Goal: Information Seeking & Learning: Learn about a topic

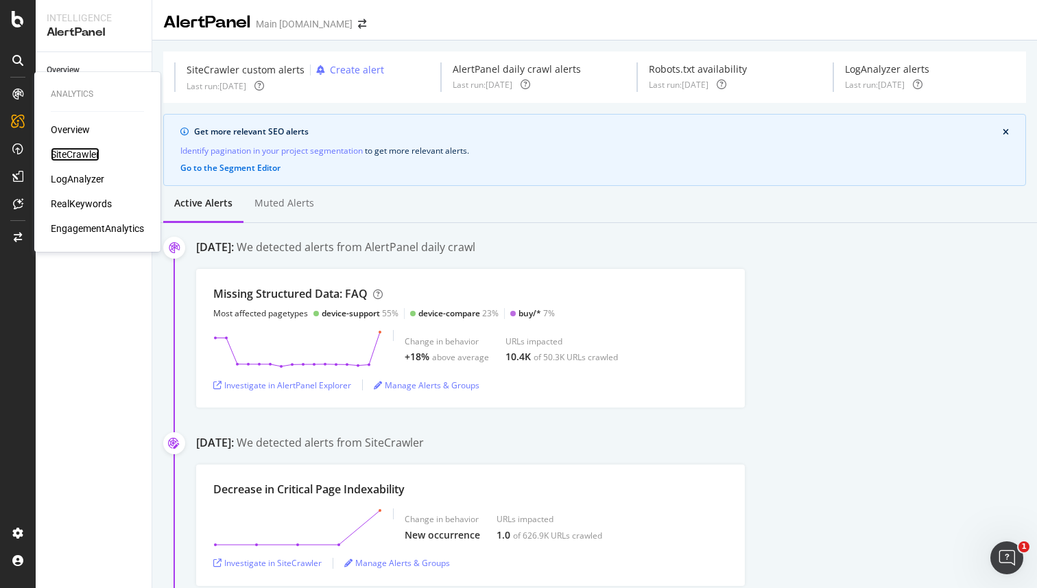
click at [84, 152] on div "SiteCrawler" at bounding box center [75, 155] width 49 height 14
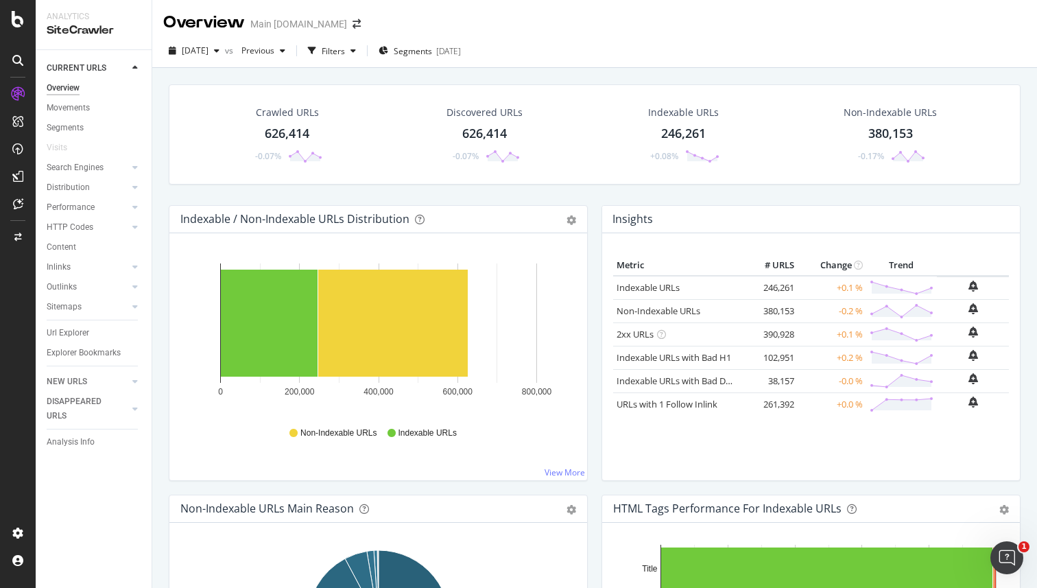
click at [972, 197] on div "Crawled URLs 626,414 -0.07% Discovered URLs 626,414 -0.07% Indexable URLs 246,2…" at bounding box center [595, 144] width 866 height 121
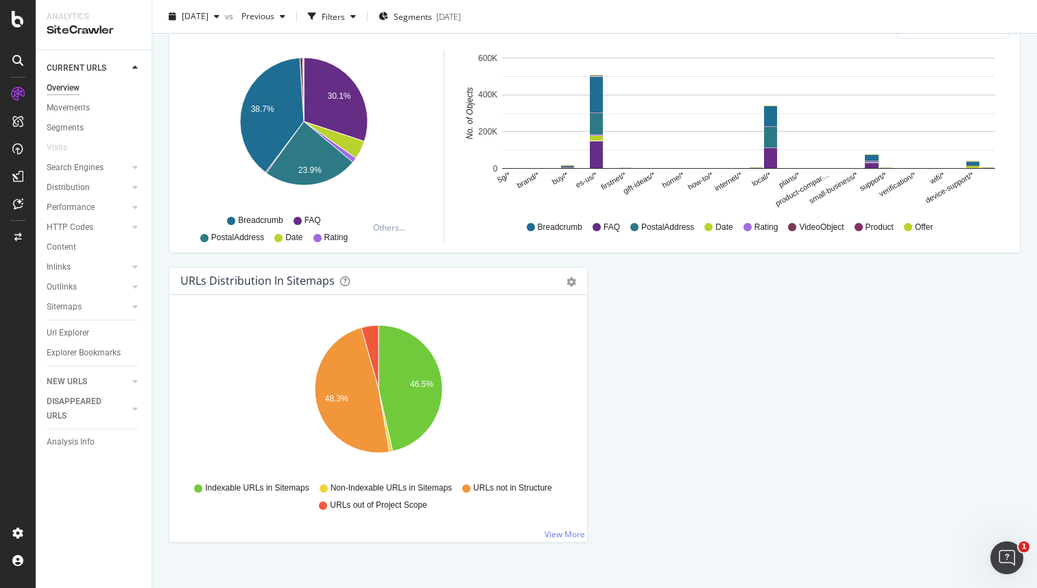
scroll to position [1402, 0]
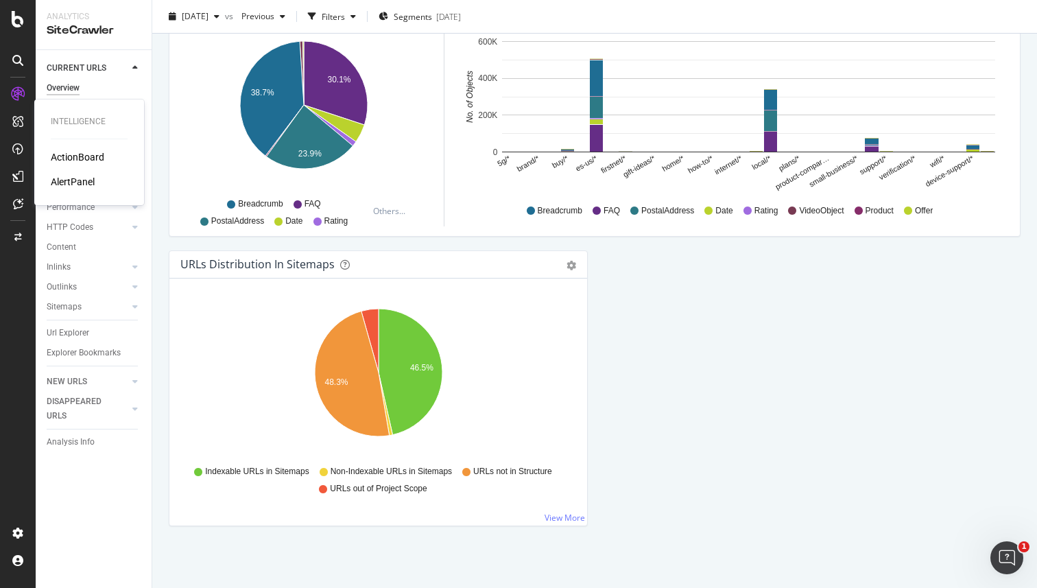
click at [75, 178] on div "AlertPanel" at bounding box center [73, 182] width 44 height 14
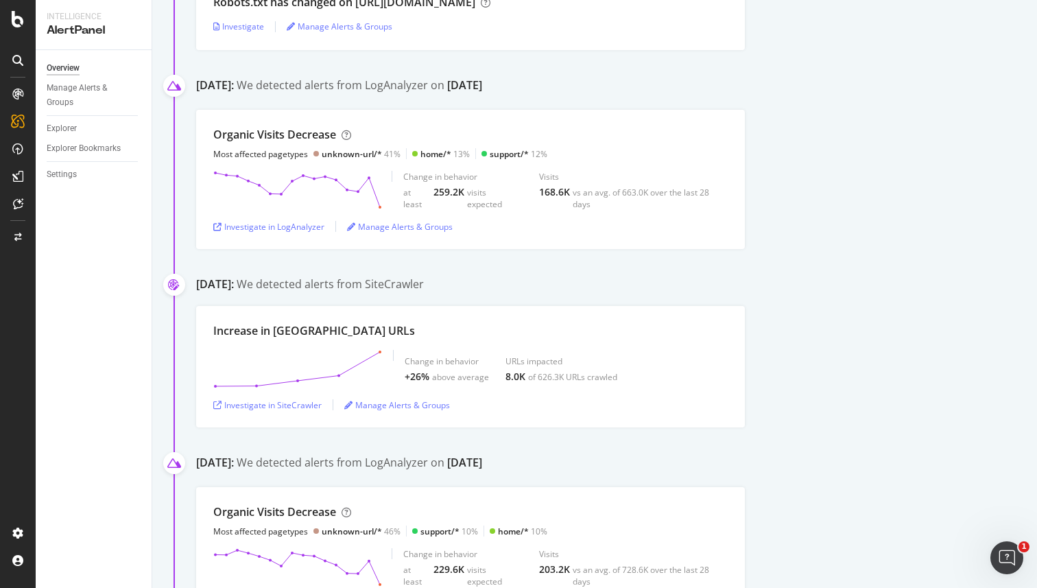
scroll to position [1184, 0]
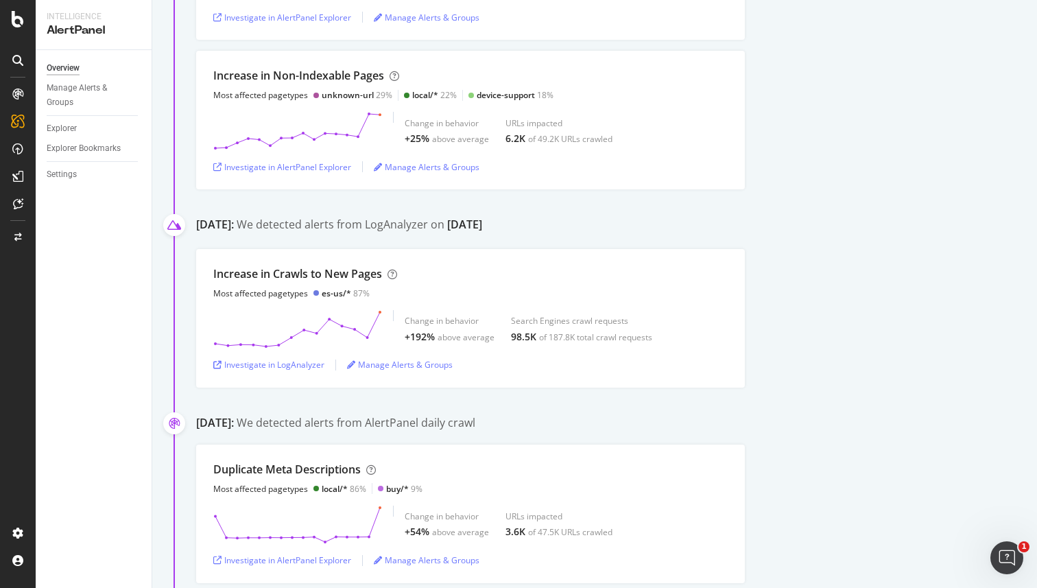
scroll to position [529, 0]
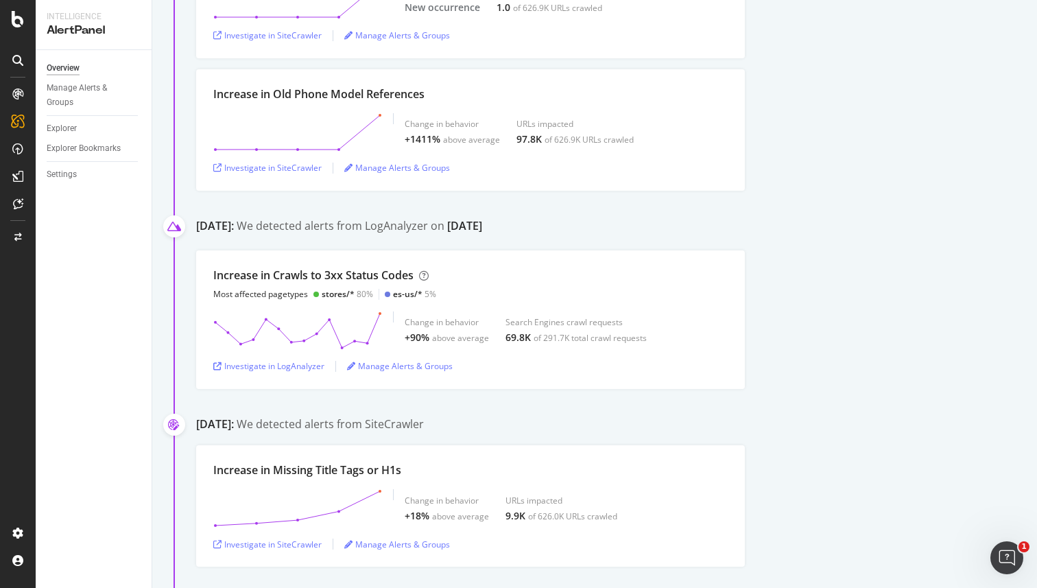
click at [843, 259] on div "Increase in Crawls to 3xx Status Codes Most affected pagetypes stores/* 80% es-…" at bounding box center [616, 319] width 841 height 139
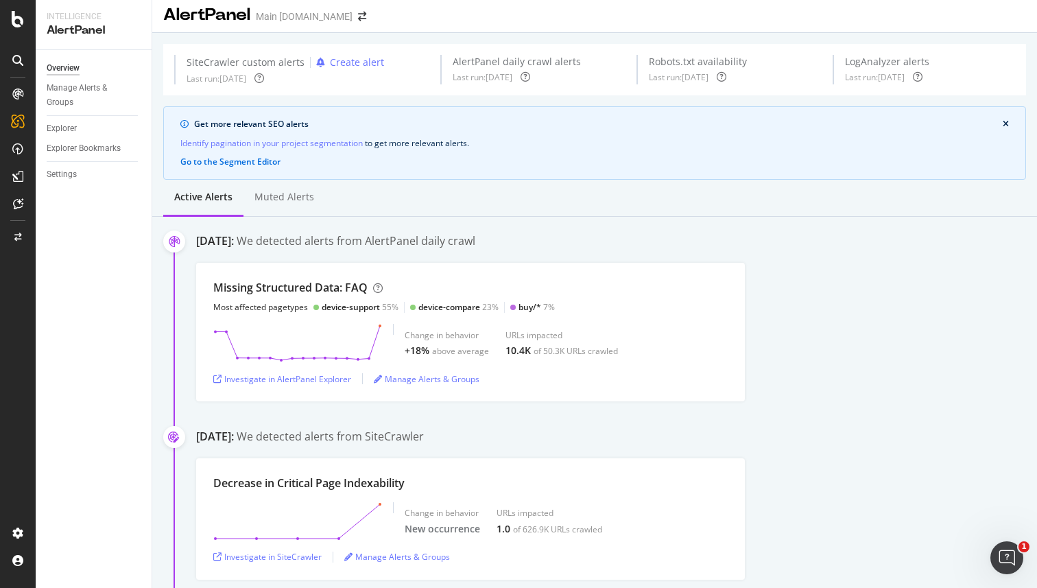
scroll to position [0, 0]
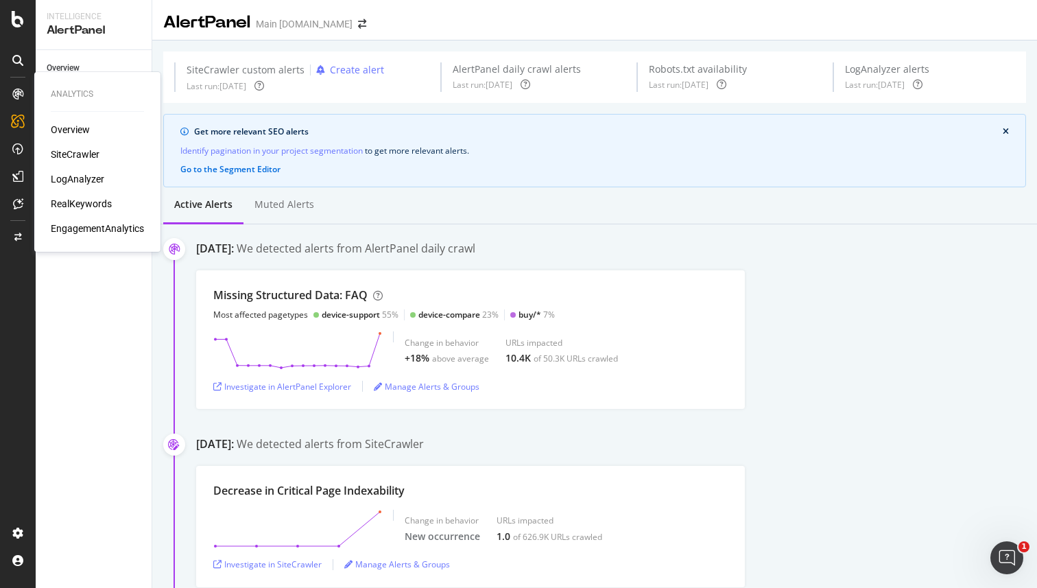
click at [62, 154] on div "SiteCrawler" at bounding box center [75, 155] width 49 height 14
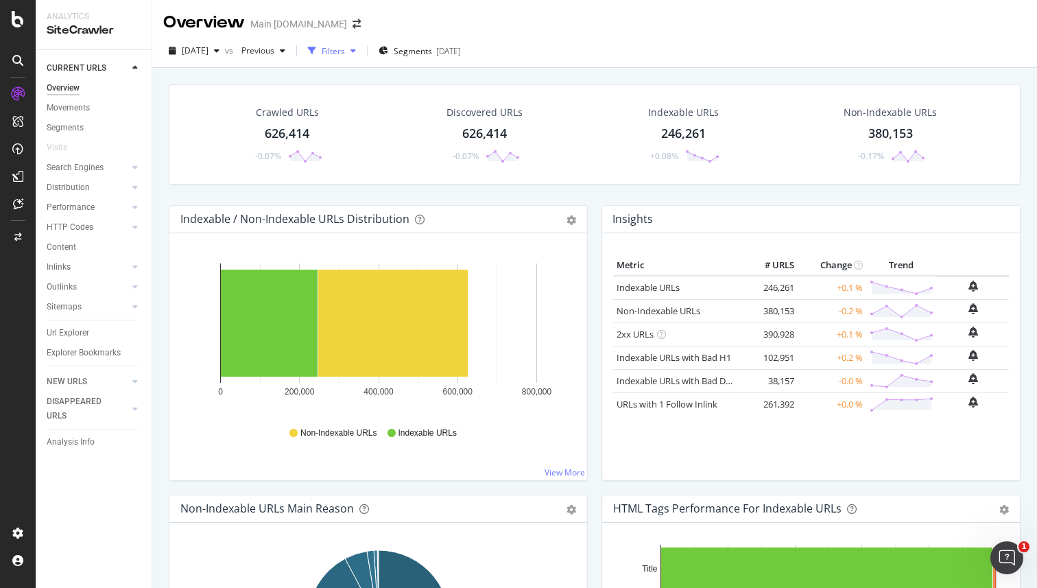
click at [362, 52] on div "button" at bounding box center [353, 51] width 16 height 8
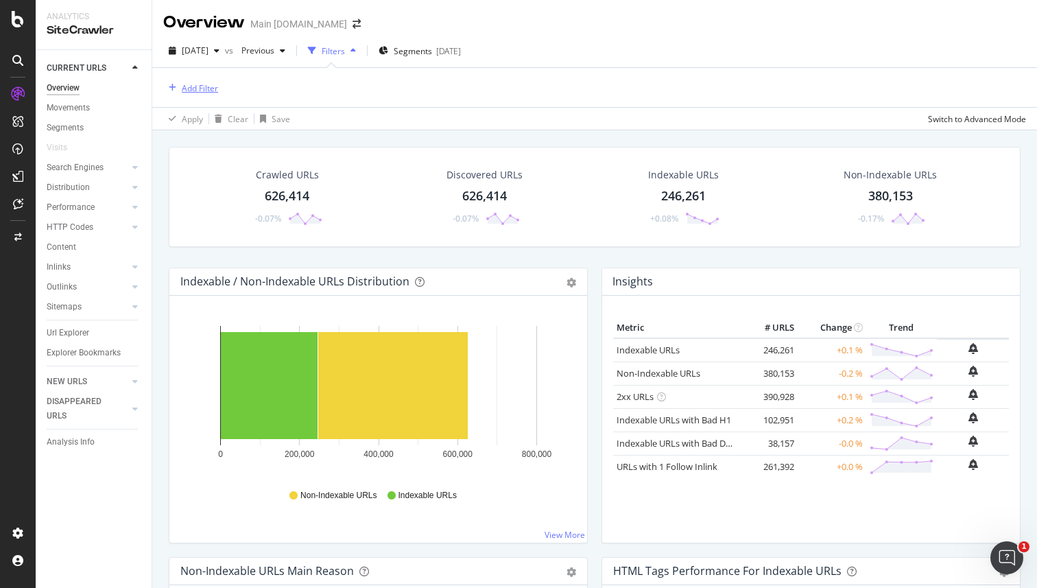
click at [204, 89] on div "Add Filter" at bounding box center [200, 88] width 36 height 12
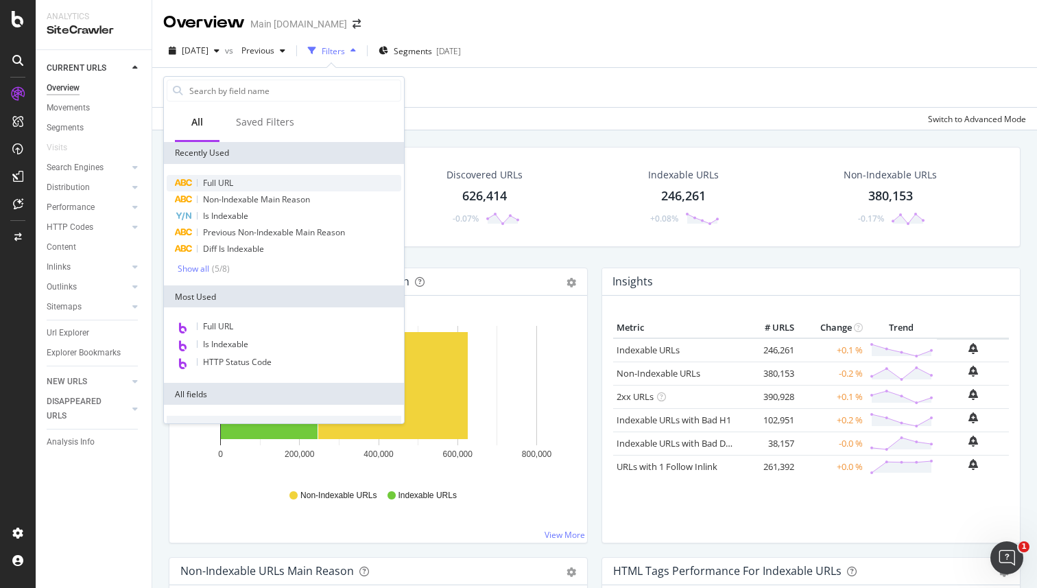
click at [246, 183] on div "Full URL" at bounding box center [284, 183] width 235 height 16
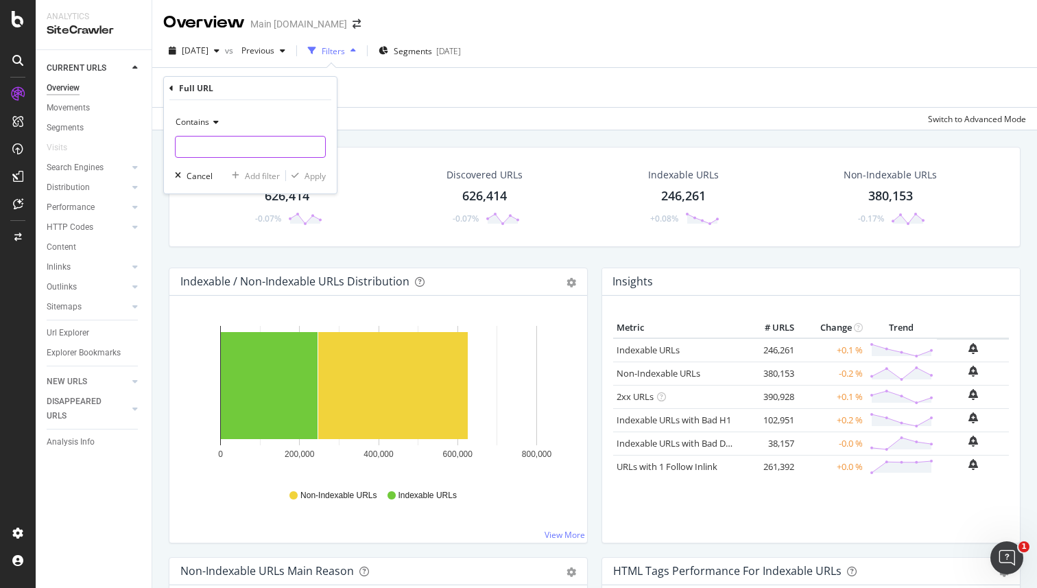
click at [226, 144] on input "text" at bounding box center [251, 147] width 150 height 22
type input "es-us"
click at [305, 170] on div "Apply" at bounding box center [315, 176] width 21 height 12
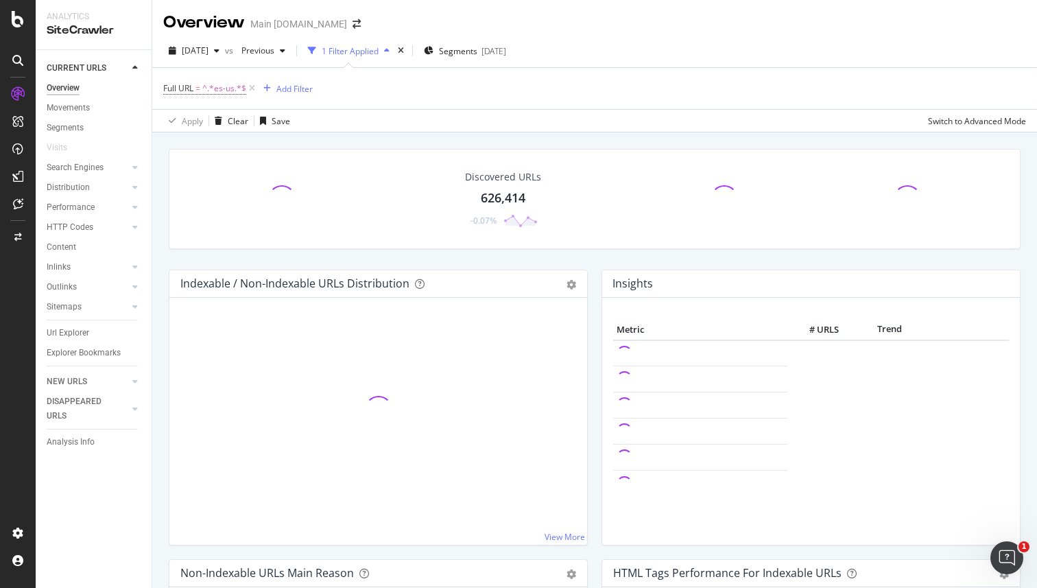
click at [894, 137] on div "Discovered URLs 626,414 -0.07% Indexable / Non-Indexable URLs Distribution Bar …" at bounding box center [594, 426] width 885 height 588
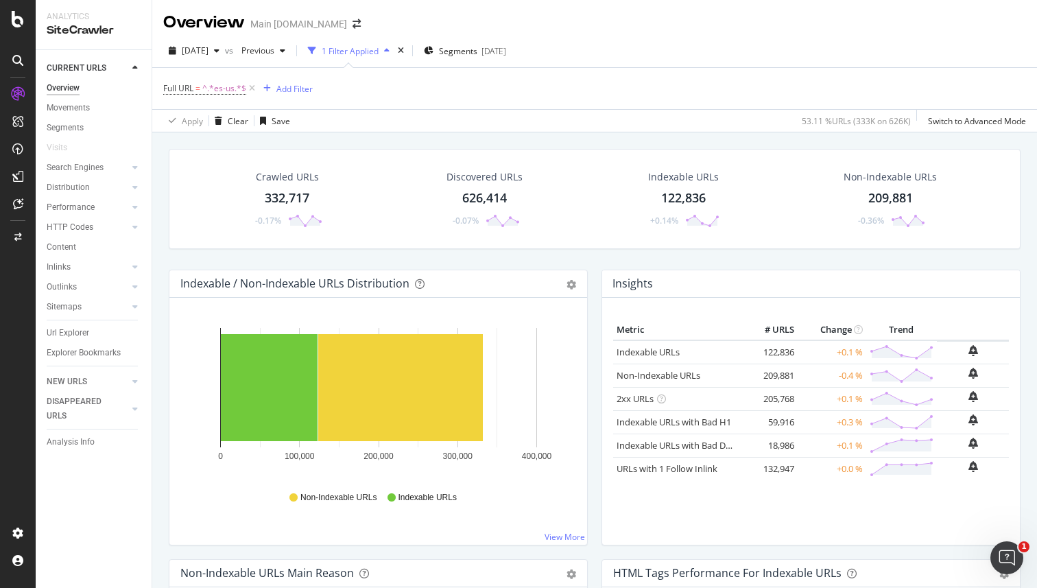
click at [274, 48] on span "Previous" at bounding box center [255, 51] width 38 height 12
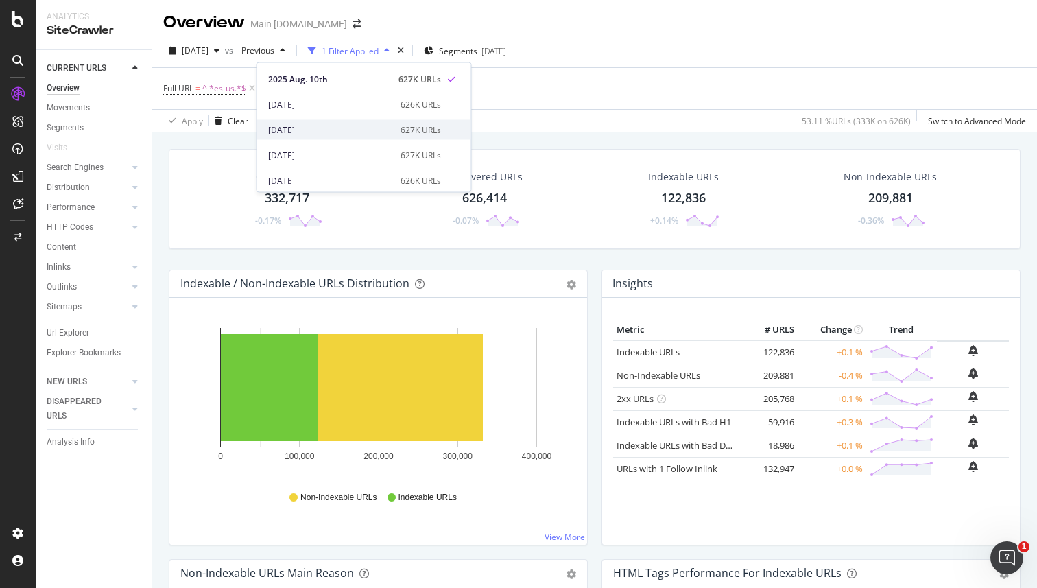
click at [441, 128] on div "627K URLs" at bounding box center [421, 130] width 40 height 12
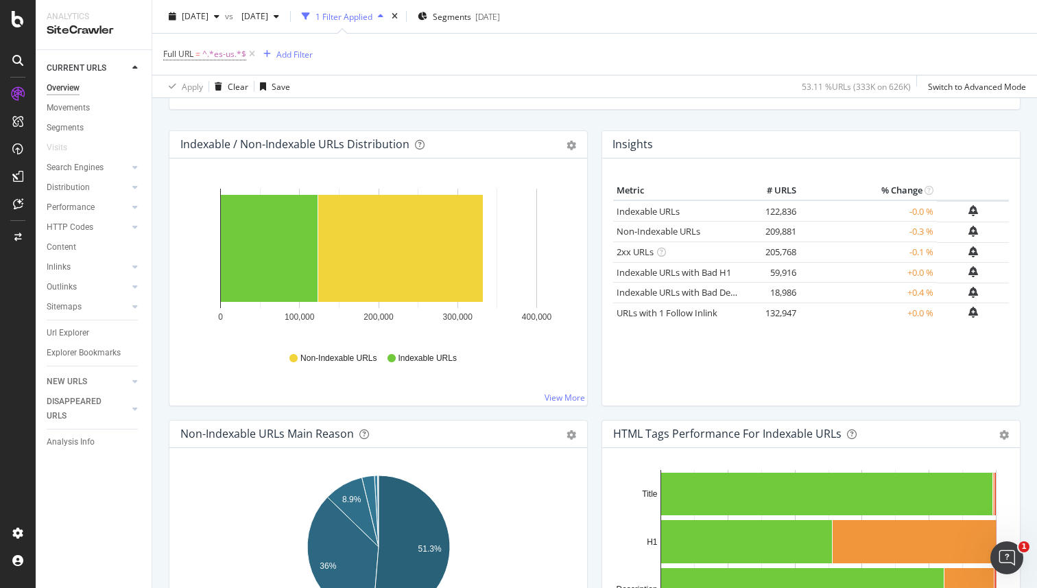
scroll to position [142, 0]
click at [991, 121] on div "Crawled URLs 332,717 -0.18% Discovered URLs 626,414 -0.1% Indexable URLs 122,83…" at bounding box center [595, 68] width 866 height 123
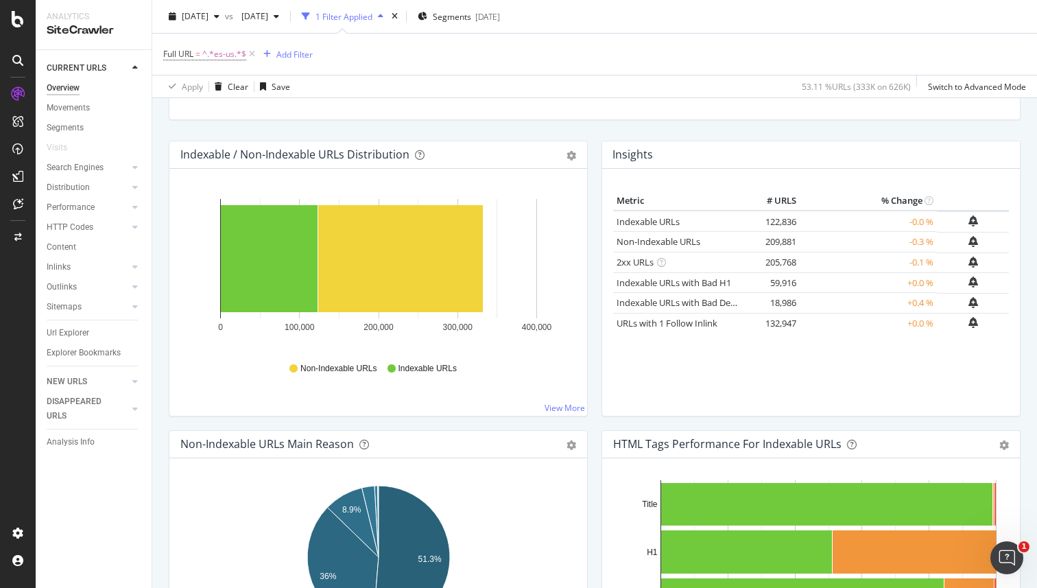
scroll to position [128, 0]
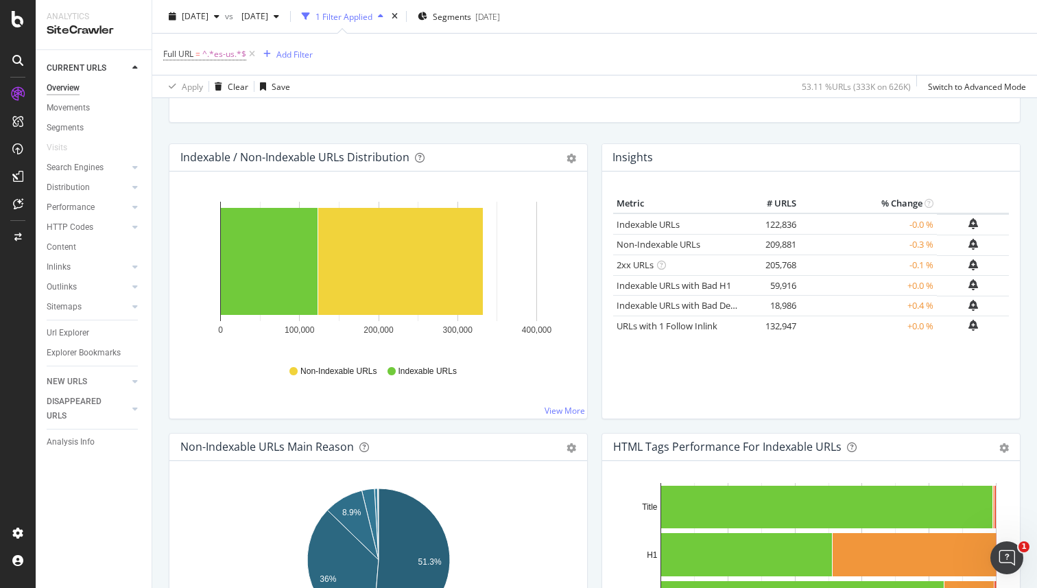
click at [984, 131] on div "Crawled URLs 332,717 -0.18% Discovered URLs 626,414 -0.1% Indexable URLs 122,83…" at bounding box center [595, 82] width 866 height 123
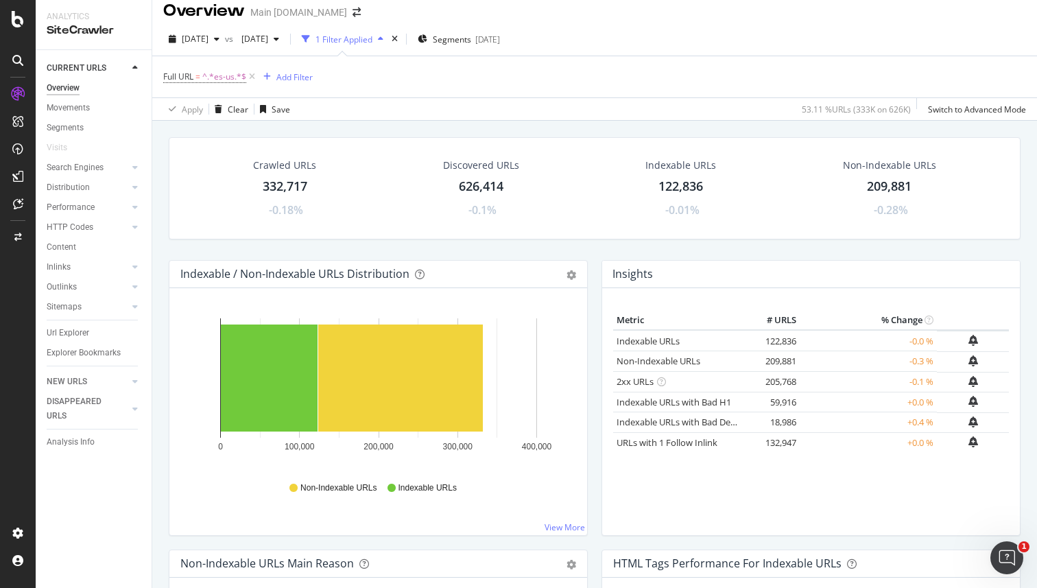
scroll to position [0, 0]
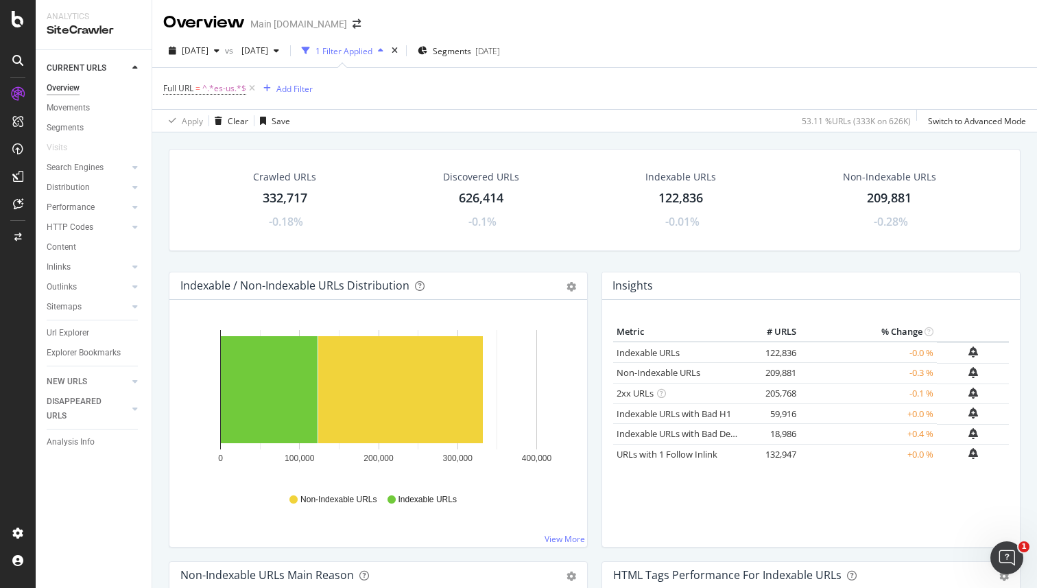
click at [268, 55] on span "[DATE]" at bounding box center [252, 51] width 32 height 12
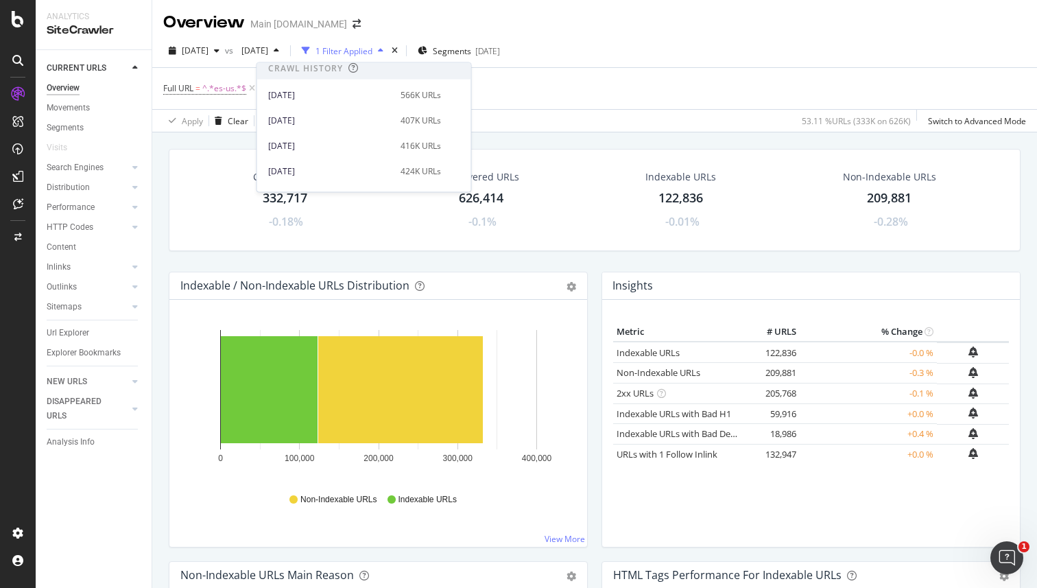
scroll to position [272, 0]
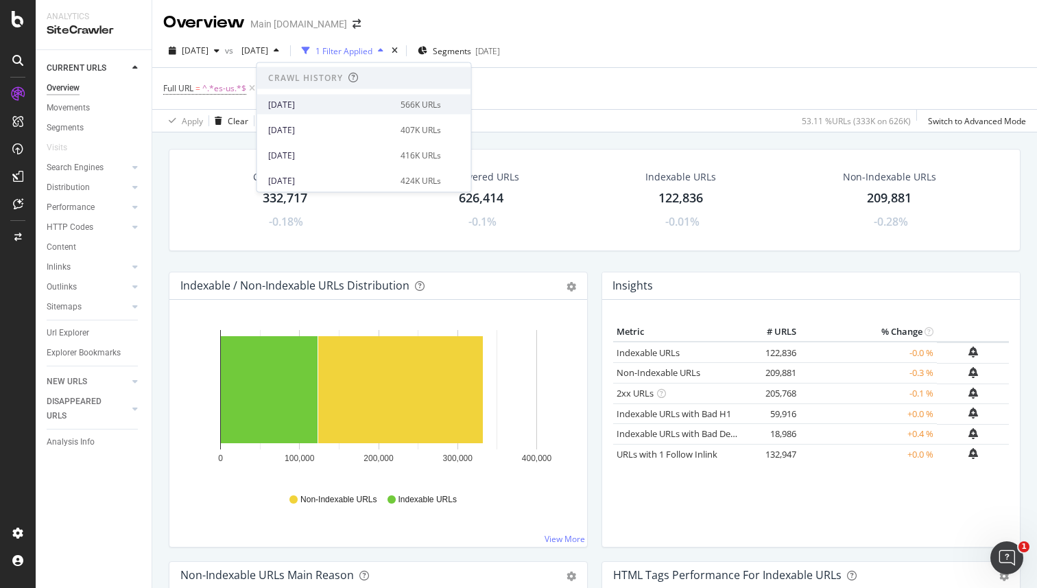
click at [441, 106] on div "566K URLs" at bounding box center [421, 104] width 40 height 12
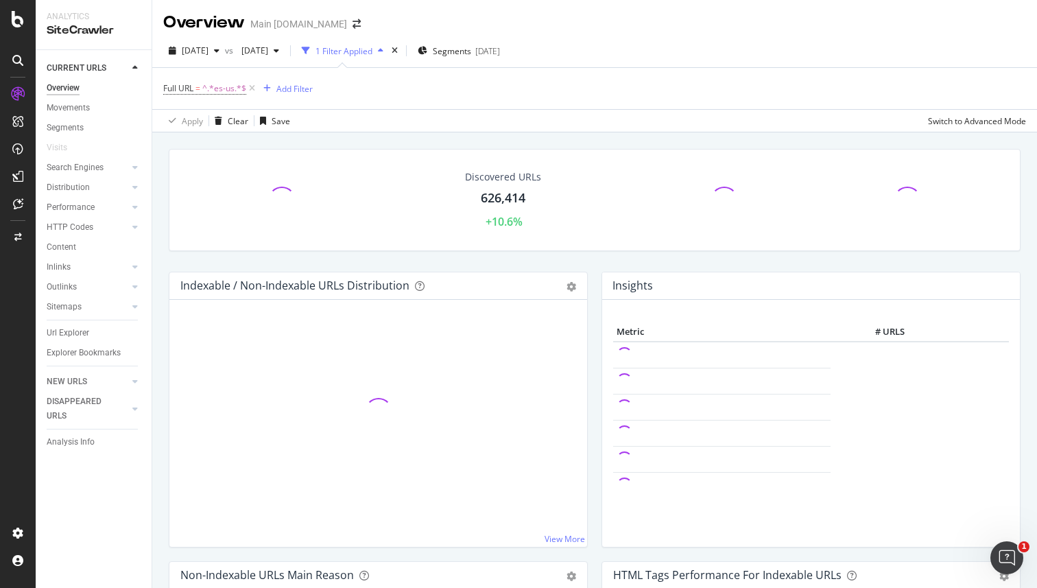
click at [969, 138] on div "Discovered URLs 626,414 +10.6% Indexable / Non-Indexable URLs Distribution Bar …" at bounding box center [594, 426] width 885 height 588
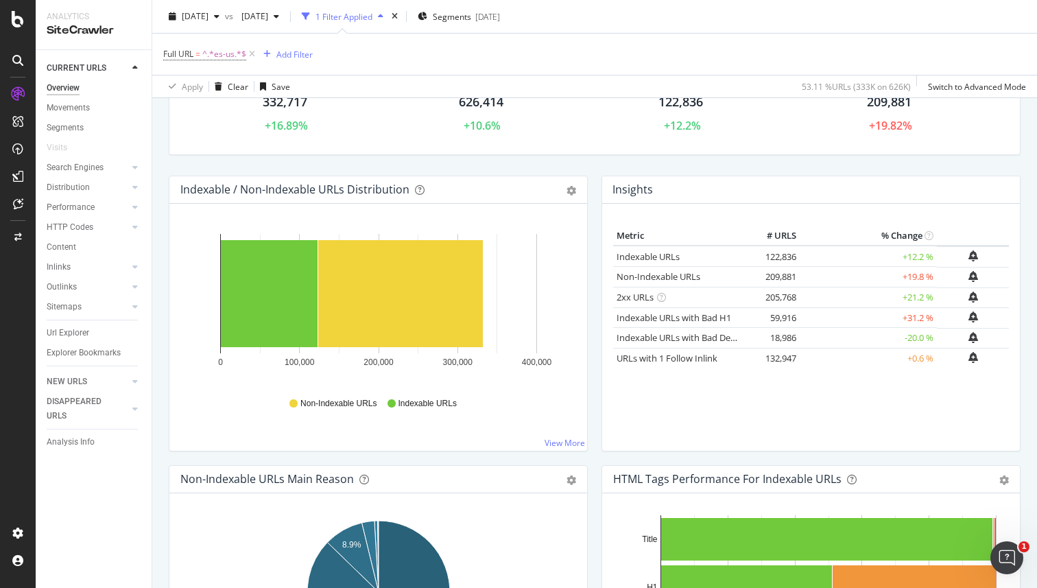
scroll to position [97, 0]
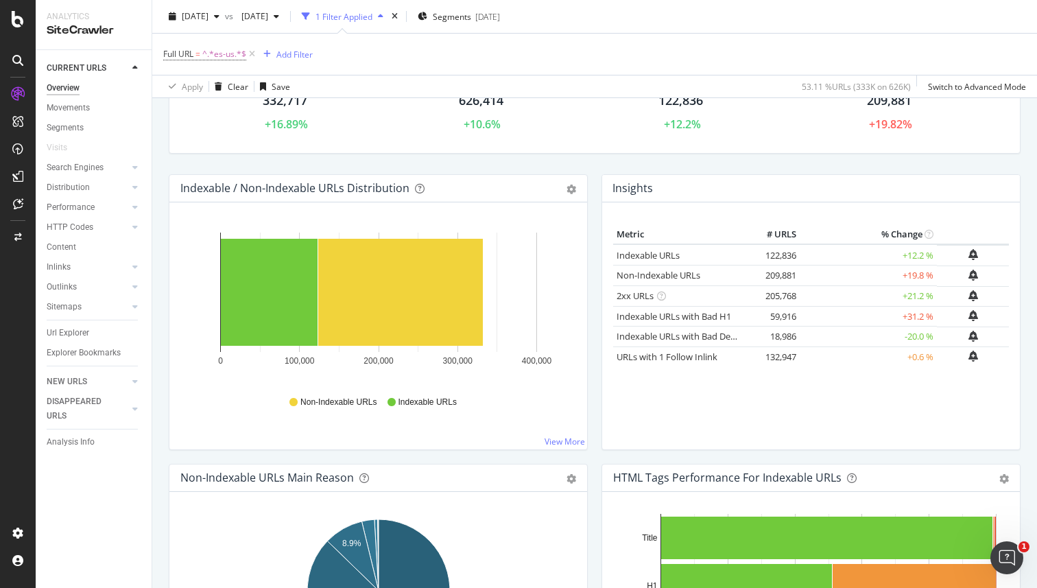
click at [1011, 159] on div "Crawled URLs 332,717 +16.89% Discovered URLs 626,414 +10.6% Indexable URLs 122,…" at bounding box center [595, 112] width 866 height 123
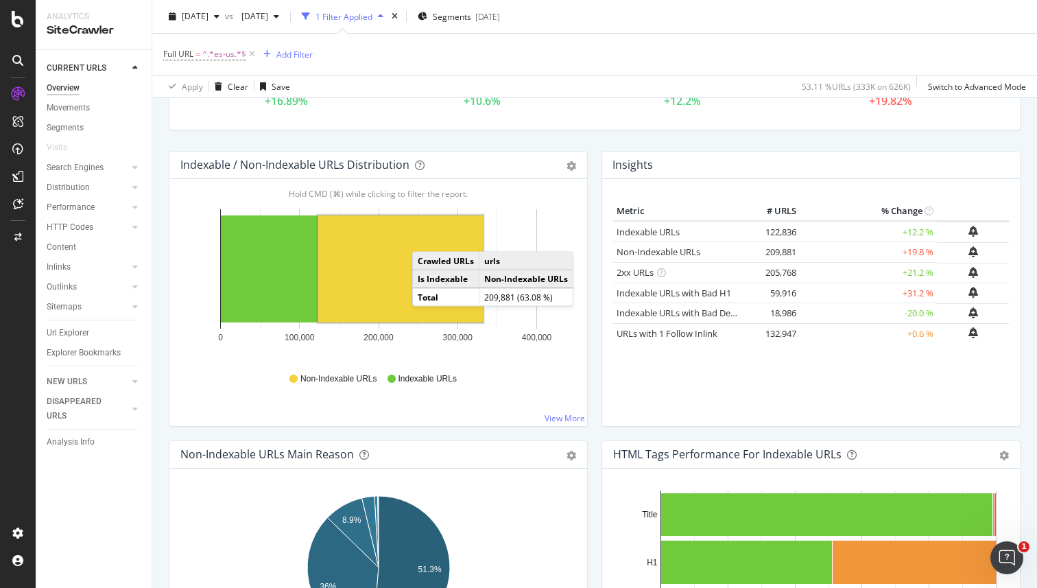
scroll to position [110, 0]
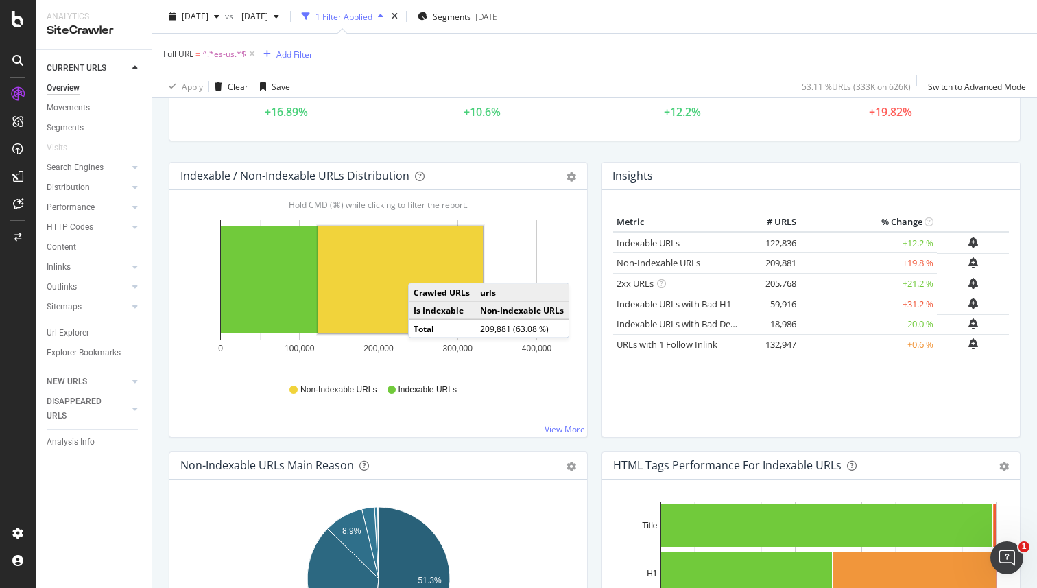
click at [422, 270] on rect "A chart." at bounding box center [400, 279] width 165 height 107
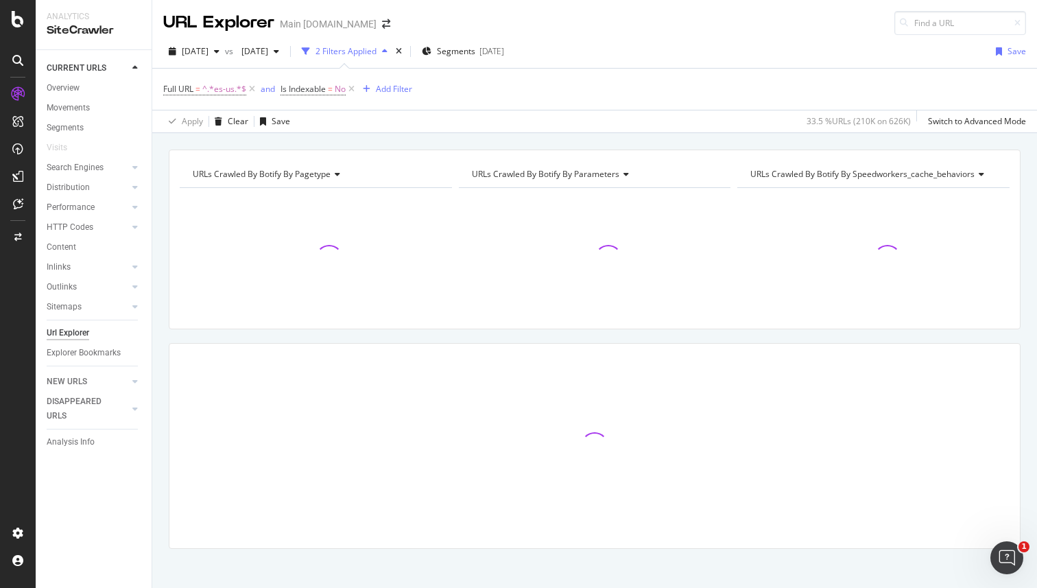
click at [989, 140] on div "URLs Crawled By Botify By pagetype Chart (by Value) Table Expand Export as CSV …" at bounding box center [594, 149] width 885 height 33
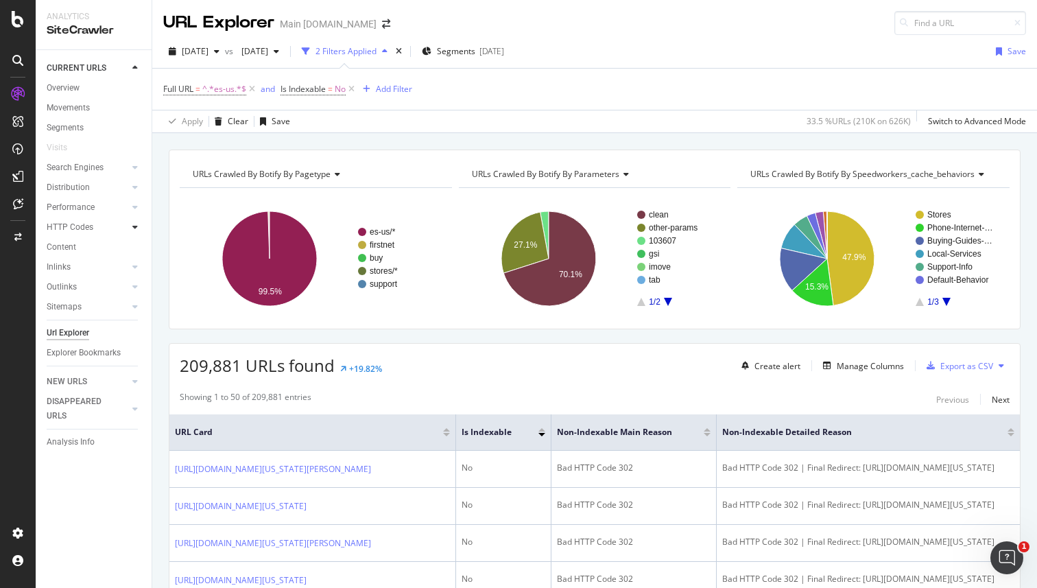
click at [132, 231] on icon at bounding box center [134, 227] width 5 height 8
click at [138, 203] on div at bounding box center [135, 207] width 14 height 14
drag, startPoint x: 132, startPoint y: 180, endPoint x: 136, endPoint y: 186, distance: 7.1
click at [132, 180] on div "Distribution" at bounding box center [99, 188] width 105 height 20
click at [136, 187] on icon at bounding box center [134, 187] width 5 height 8
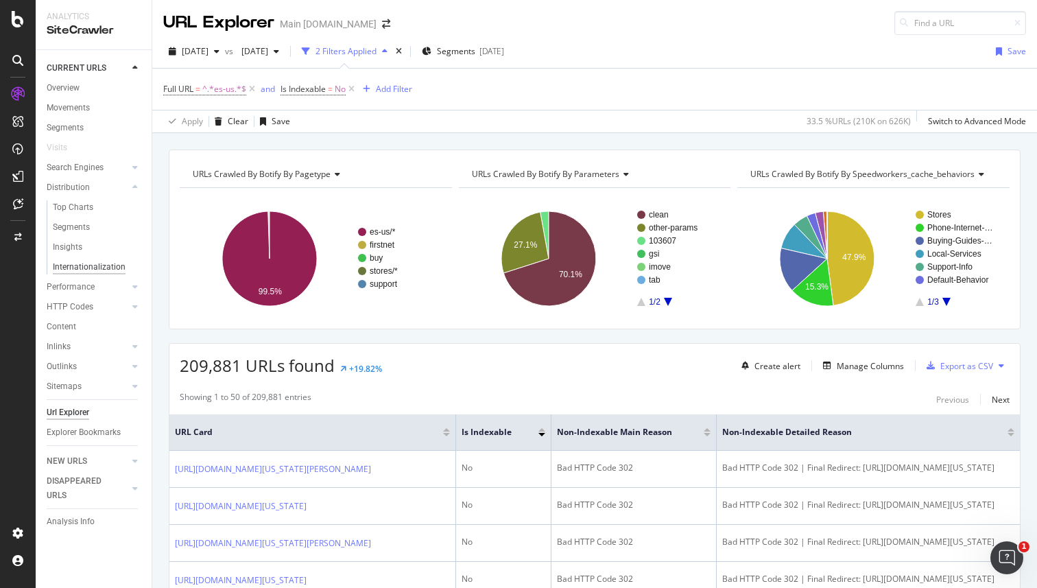
click at [91, 266] on div "Internationalization" at bounding box center [89, 267] width 73 height 14
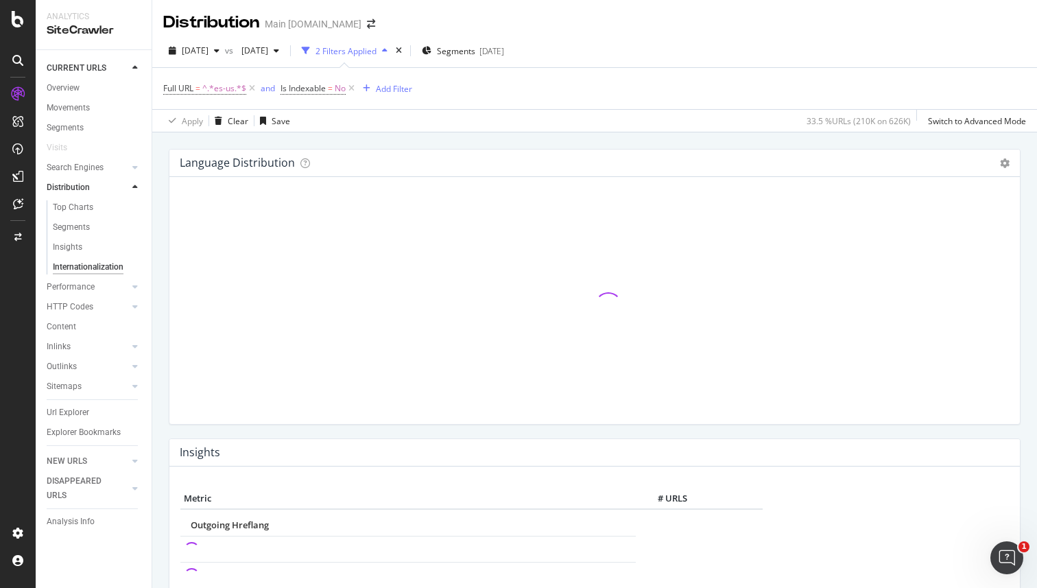
click at [657, 141] on div "Language Distribution Chart (by Value) Table Expand Export as CSV Export as PNG…" at bounding box center [595, 583] width 852 height 889
click at [935, 137] on div "Language Distribution Chart (by Value) Table Expand Export as CSV Export as PNG…" at bounding box center [594, 426] width 885 height 588
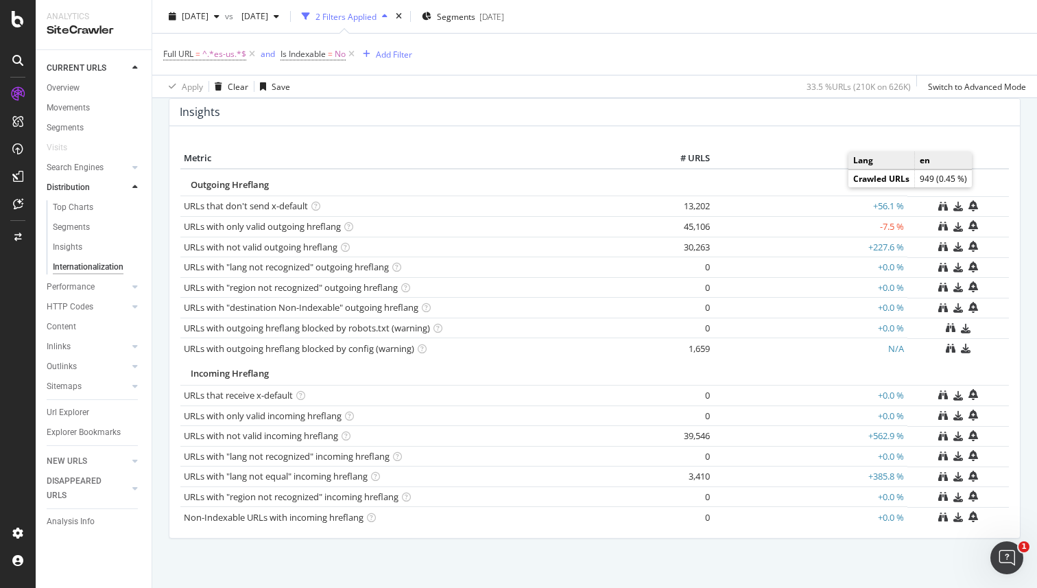
scroll to position [343, 0]
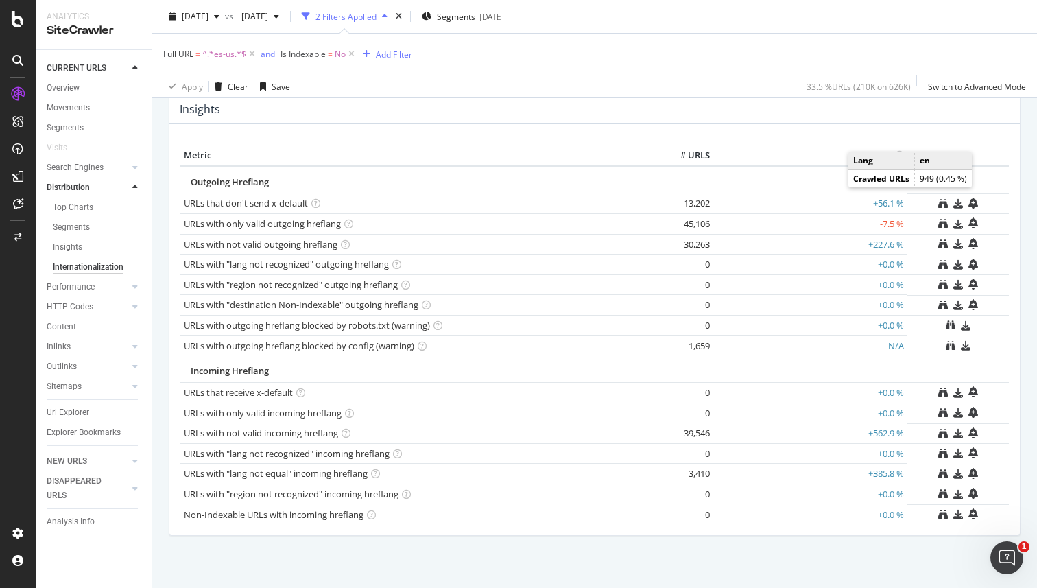
click at [914, 558] on div "Language Distribution Chart (by Value) Table Expand Export as CSV Export as PNG…" at bounding box center [595, 197] width 852 height 802
click at [923, 554] on div "Language Distribution Chart (by Value) Table Expand Export as CSV Export as PNG…" at bounding box center [595, 197] width 852 height 802
click at [869, 128] on div "Metric # URLS % Change Outgoing Hreflang URLs that don't send x-default 13,202 …" at bounding box center [594, 330] width 851 height 412
click at [350, 434] on icon at bounding box center [346, 433] width 9 height 9
click at [836, 119] on div "Insights" at bounding box center [594, 109] width 851 height 27
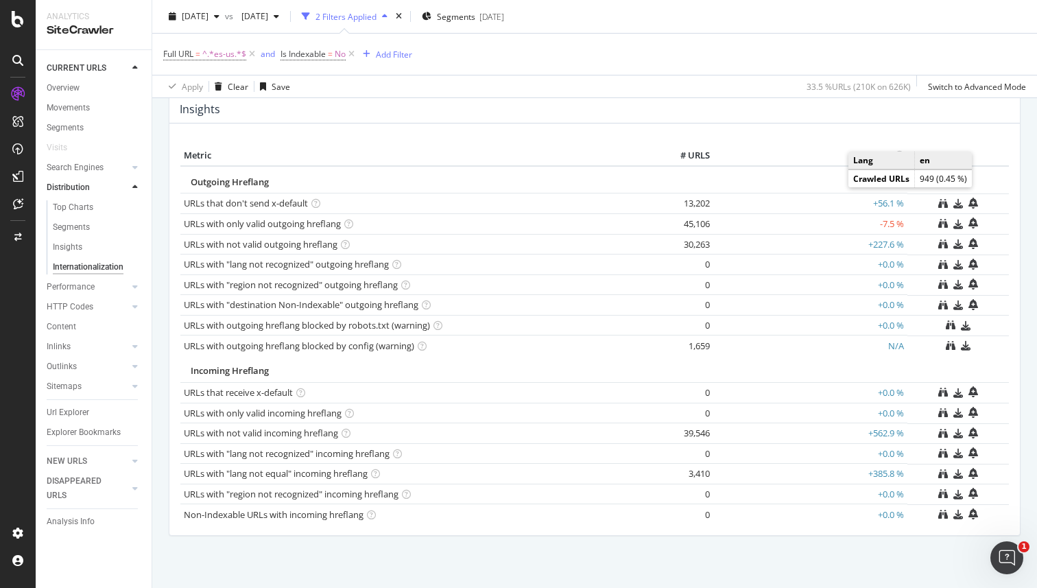
click at [924, 108] on div "Insights" at bounding box center [594, 109] width 851 height 27
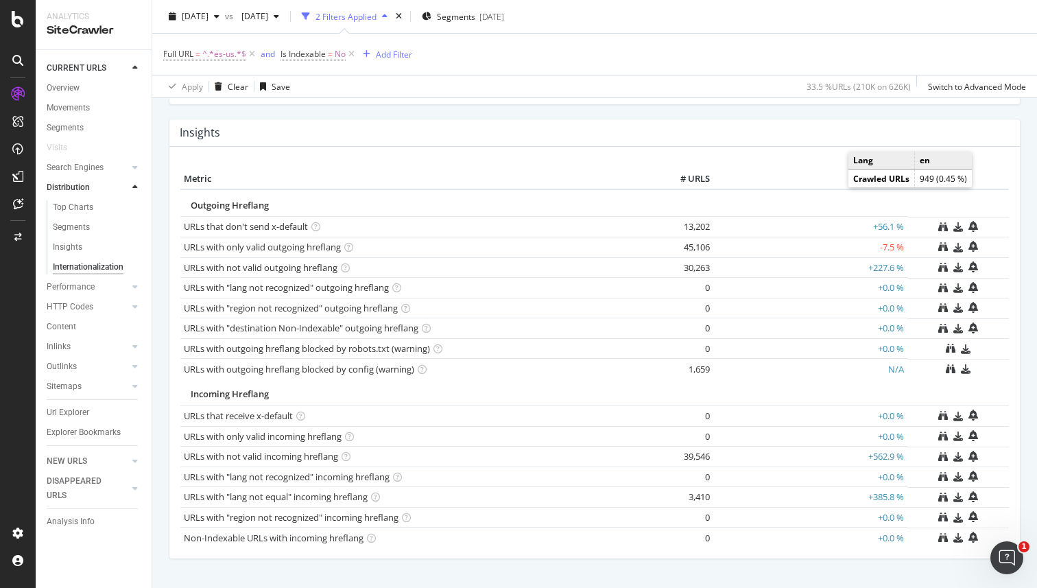
scroll to position [318, 0]
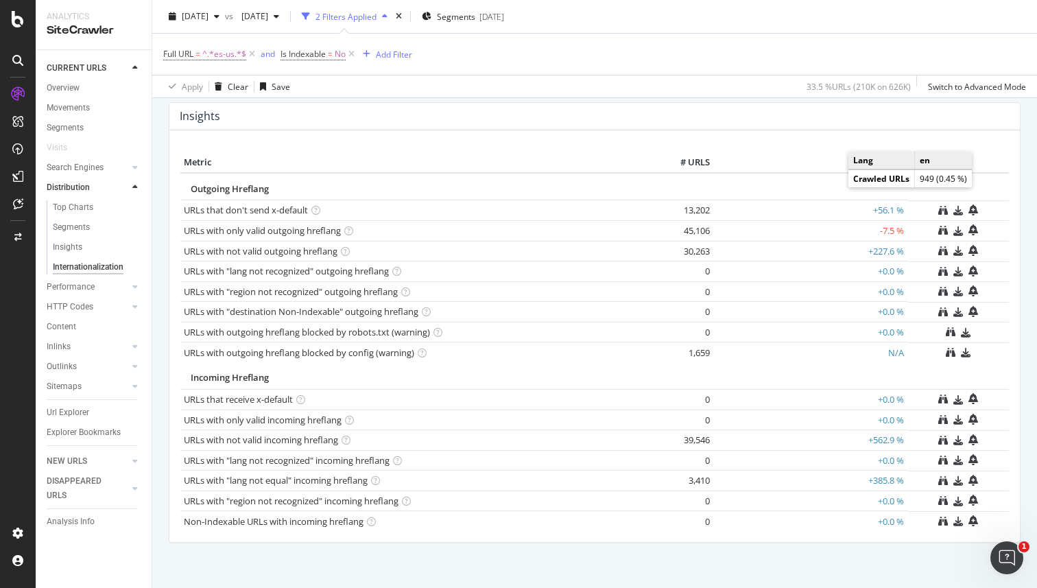
scroll to position [339, 0]
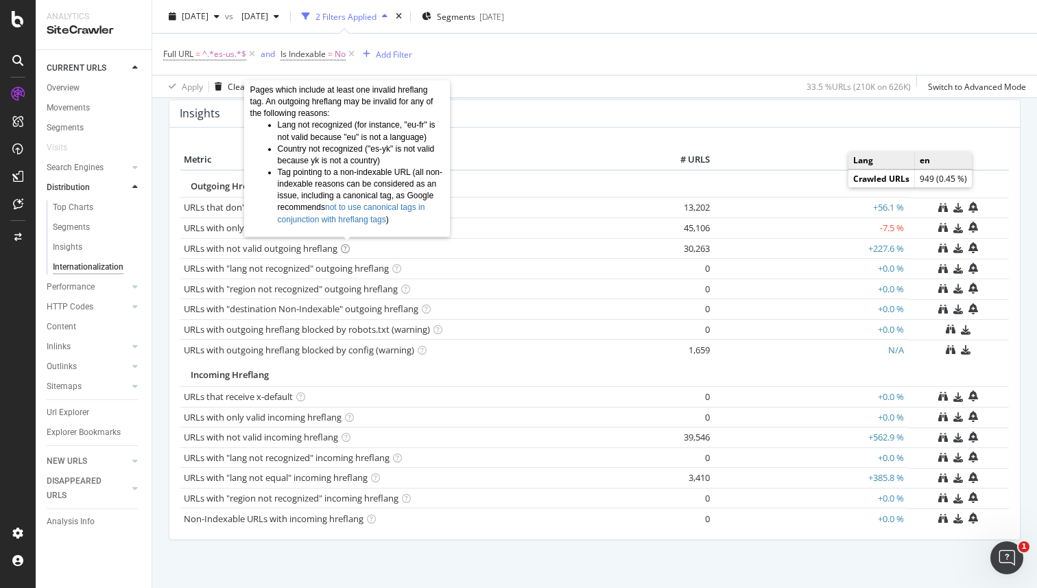
click at [346, 246] on icon at bounding box center [345, 248] width 9 height 9
click at [832, 552] on div "Insights Metric # URLS % Change Outgoing Hreflang URLs that don't send x-defaul…" at bounding box center [595, 326] width 866 height 454
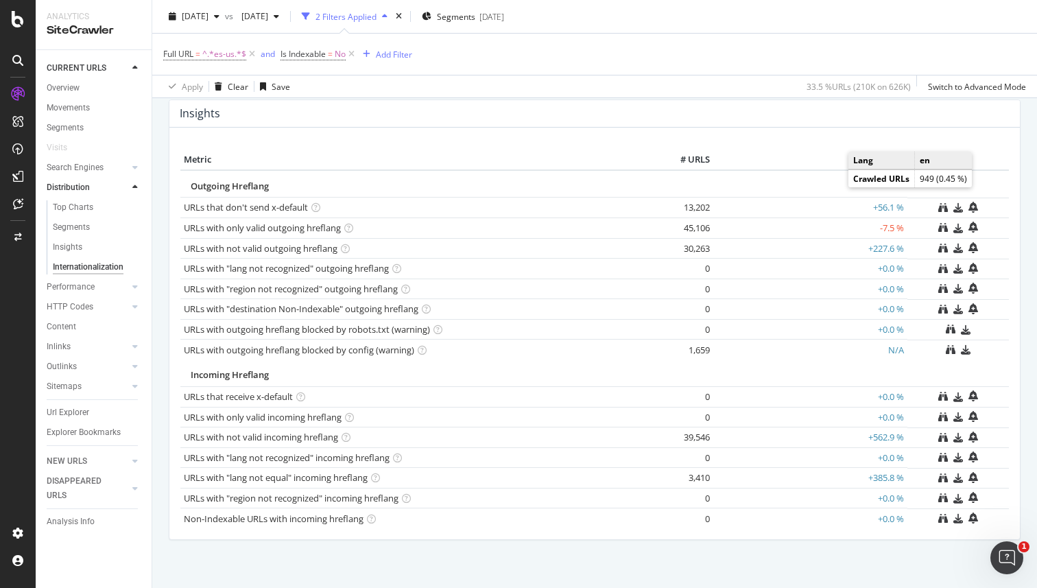
click at [952, 554] on div "Language Distribution Chart (by Value) Table Expand Export as CSV Export as PNG…" at bounding box center [595, 201] width 852 height 802
click at [930, 132] on div "Metric # URLS % Change Outgoing Hreflang URLs that don't send x-default 13,202 …" at bounding box center [594, 334] width 851 height 412
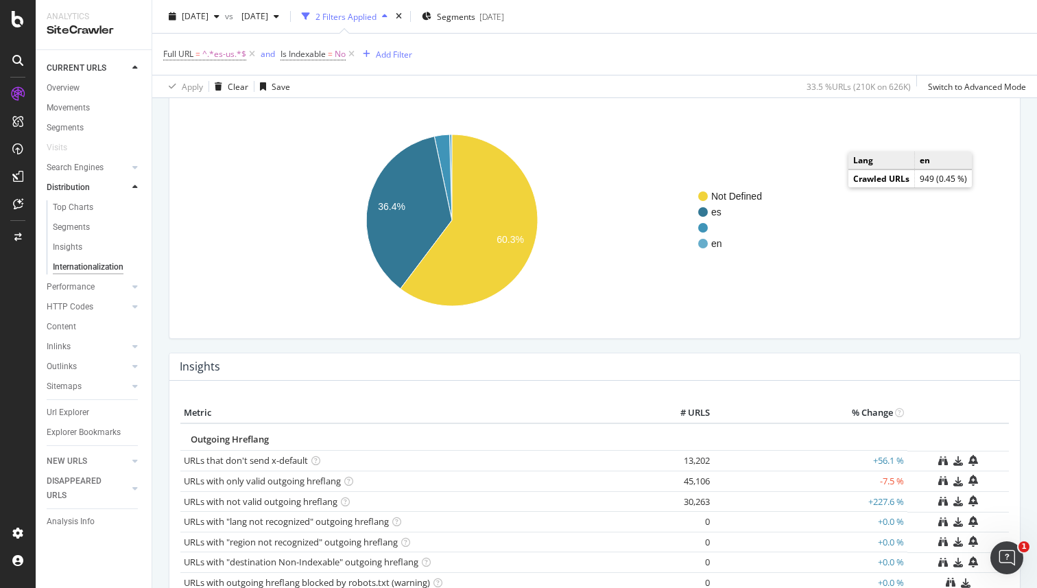
scroll to position [0, 0]
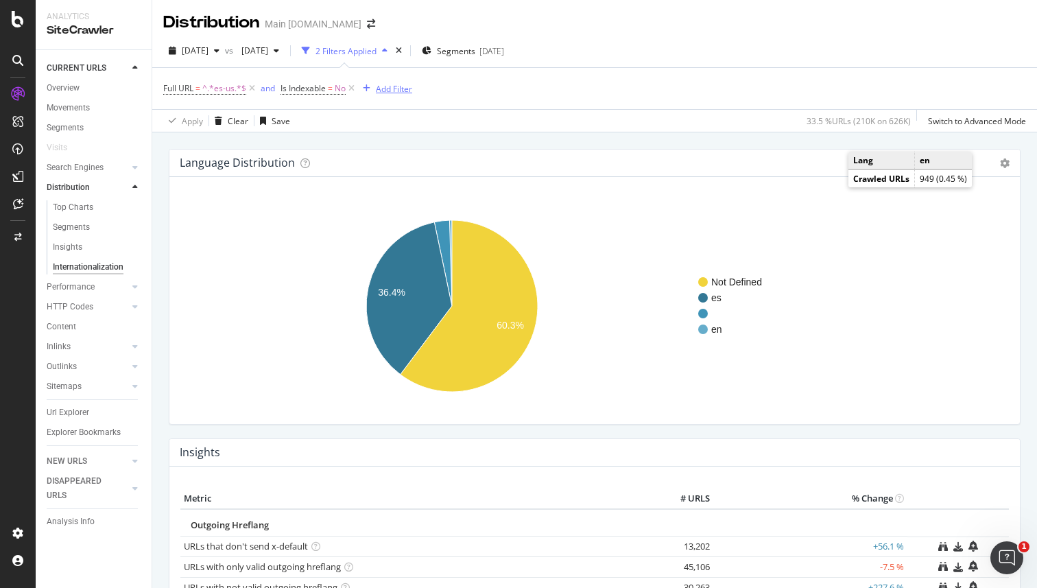
drag, startPoint x: 752, startPoint y: 141, endPoint x: 384, endPoint y: 80, distance: 373.4
click at [750, 140] on div "Language Distribution Chart (by Value) Table Expand Export as CSV Export as PNG…" at bounding box center [595, 540] width 852 height 802
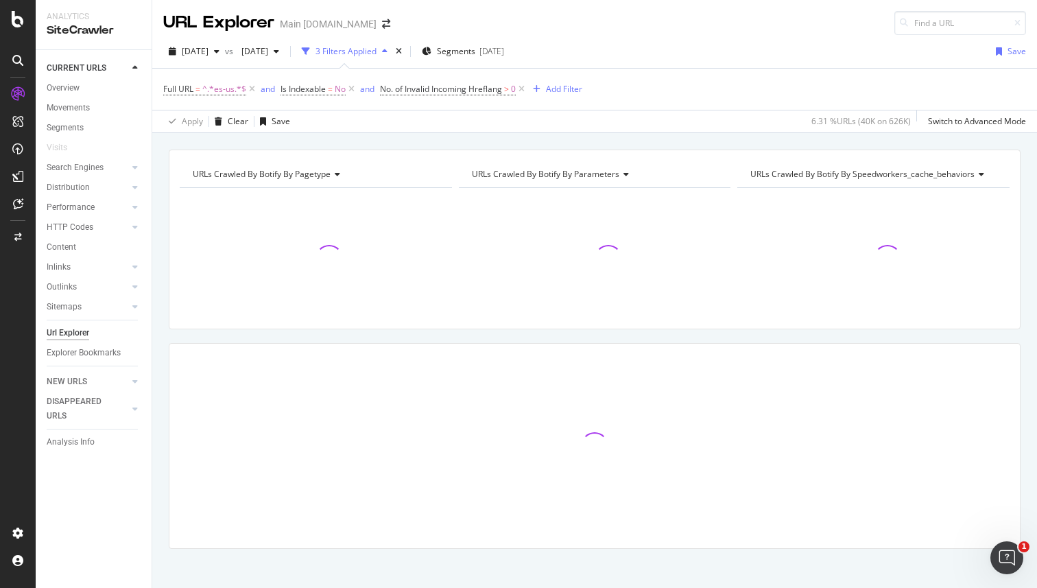
click at [853, 141] on div "URLs Crawled By Botify By pagetype Chart (by Value) Table Expand Export as CSV …" at bounding box center [594, 149] width 885 height 33
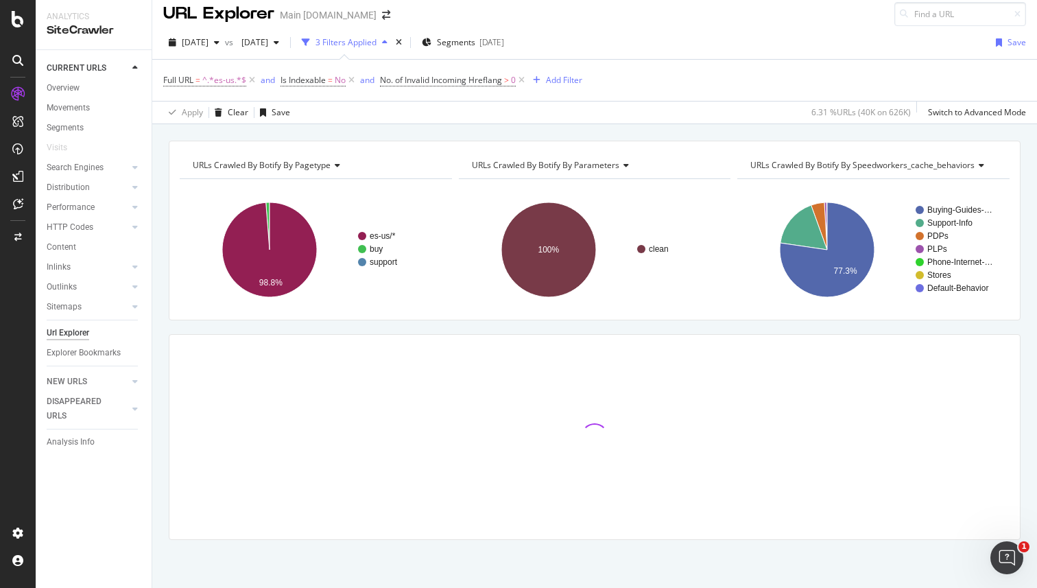
click at [895, 131] on div "URLs Crawled By Botify By pagetype Chart (by Value) Table Expand Export as CSV …" at bounding box center [594, 140] width 885 height 33
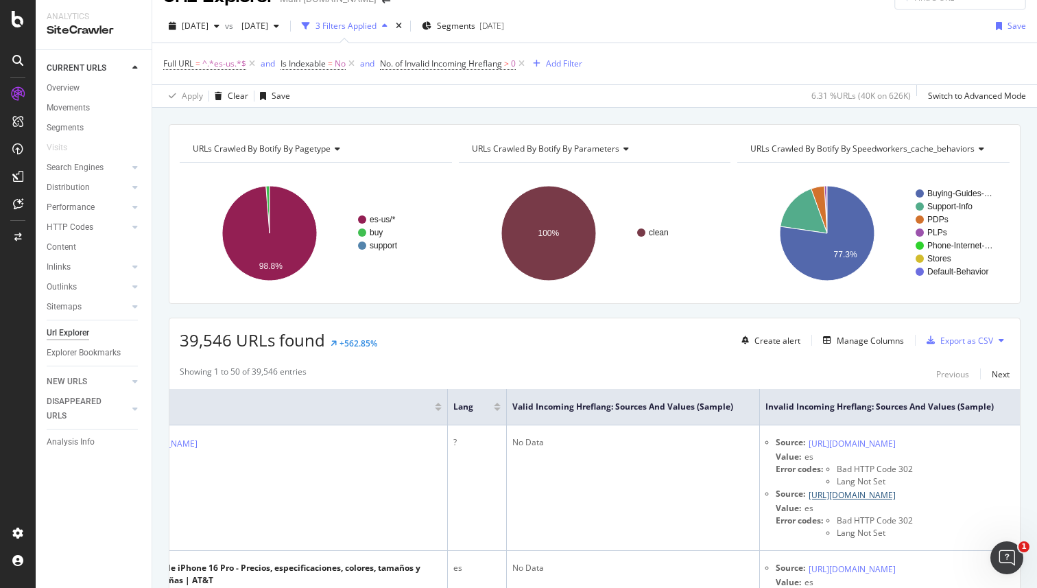
scroll to position [0, 0]
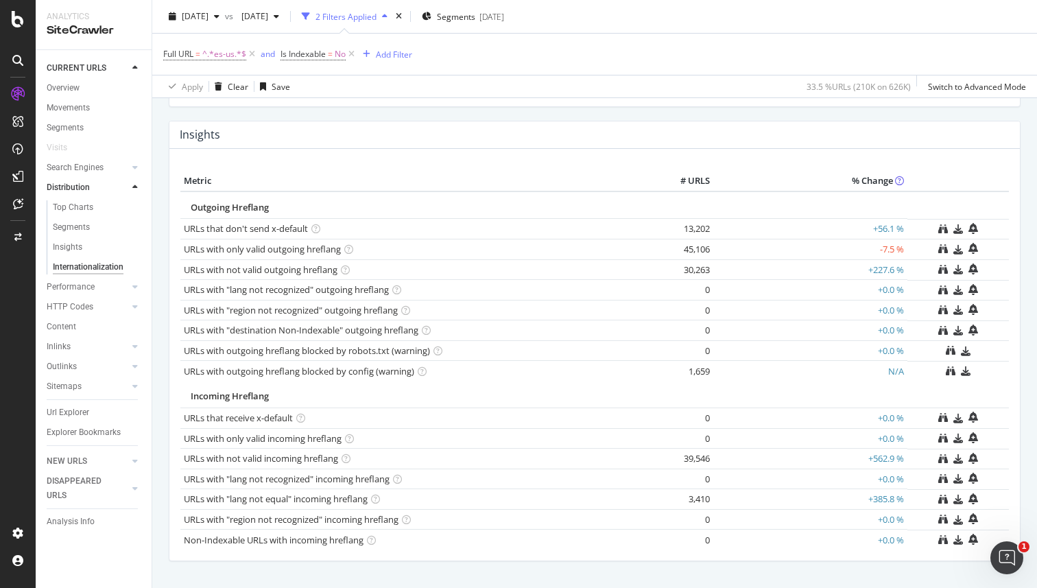
scroll to position [320, 0]
